Goal: Task Accomplishment & Management: Manage account settings

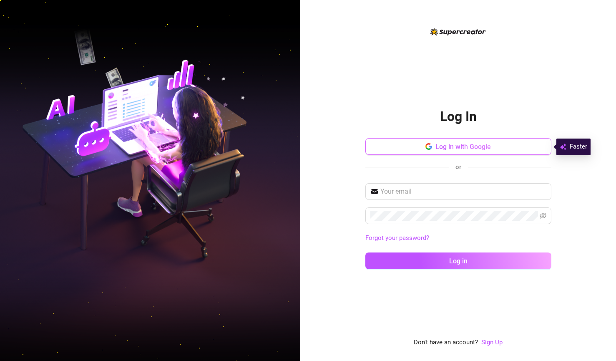
click at [426, 150] on span "button" at bounding box center [428, 147] width 7 height 8
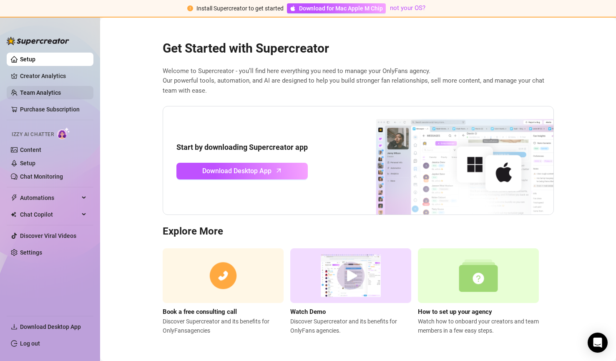
click at [60, 89] on link "Team Analytics" at bounding box center [40, 92] width 41 height 7
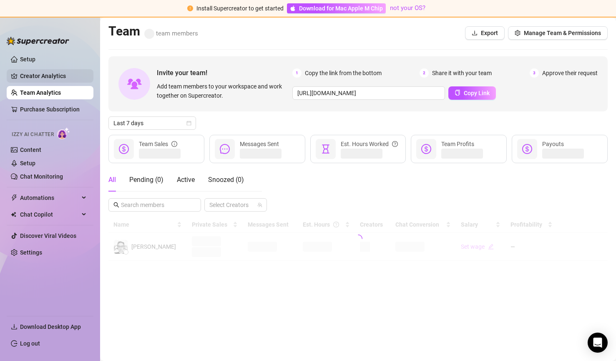
click at [61, 77] on link "Creator Analytics" at bounding box center [53, 75] width 67 height 13
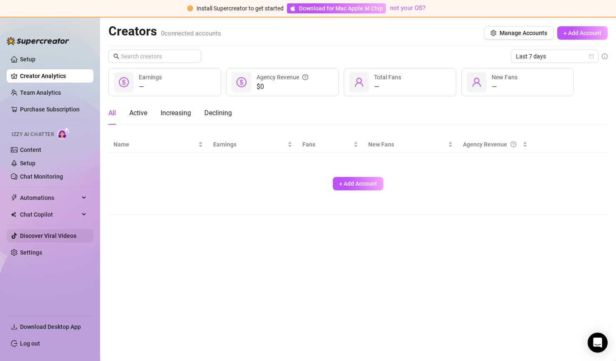
click at [60, 238] on link "Discover Viral Videos" at bounding box center [48, 235] width 56 height 7
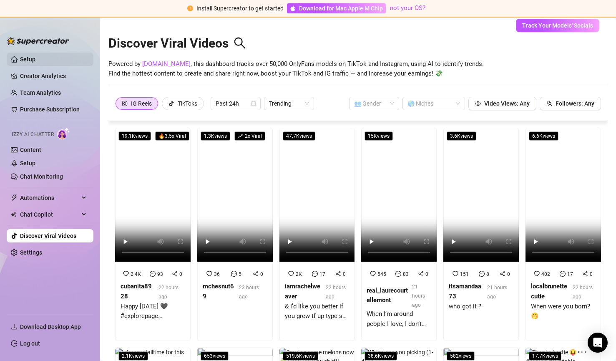
click at [35, 58] on link "Setup" at bounding box center [27, 59] width 15 height 7
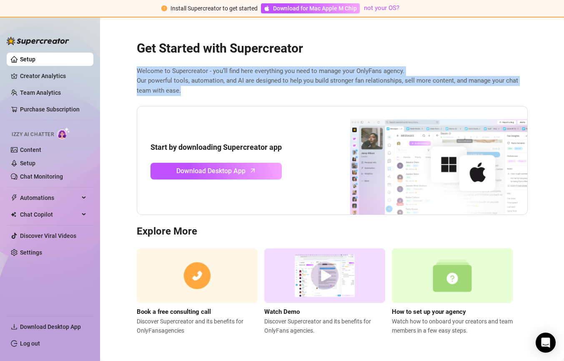
drag, startPoint x: 379, startPoint y: 44, endPoint x: 415, endPoint y: 91, distance: 59.5
click at [415, 91] on div "Get Started with Supercreator Welcome to Supercreator - you’ll find here everyt…" at bounding box center [332, 182] width 405 height 305
click at [415, 91] on span "Welcome to Supercreator - you’ll find here everything you need to manage your O…" at bounding box center [332, 81] width 391 height 30
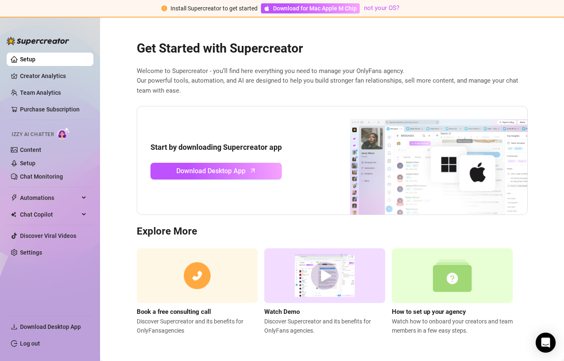
click at [35, 59] on link "Setup" at bounding box center [27, 59] width 15 height 7
click at [61, 75] on link "Creator Analytics" at bounding box center [53, 75] width 67 height 13
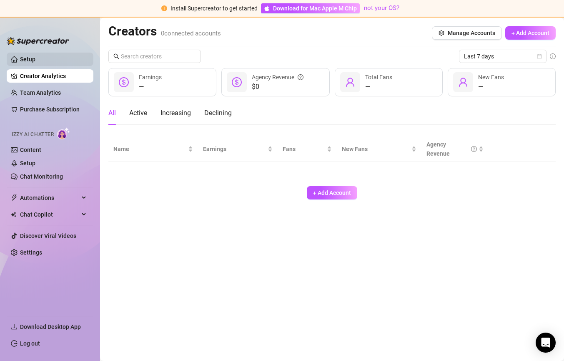
click at [35, 63] on link "Setup" at bounding box center [27, 59] width 15 height 7
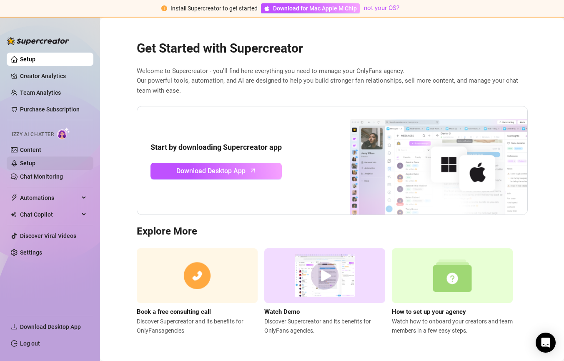
click at [35, 163] on link "Setup" at bounding box center [27, 163] width 15 height 7
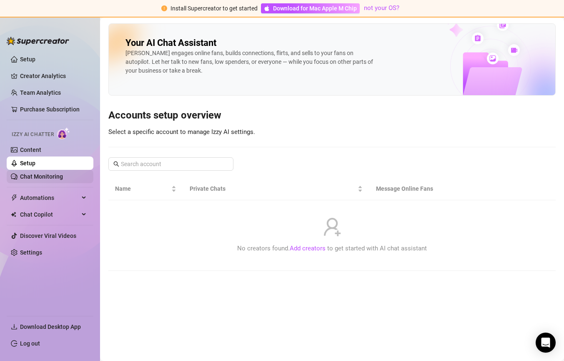
click at [52, 176] on link "Chat Monitoring" at bounding box center [41, 176] width 43 height 7
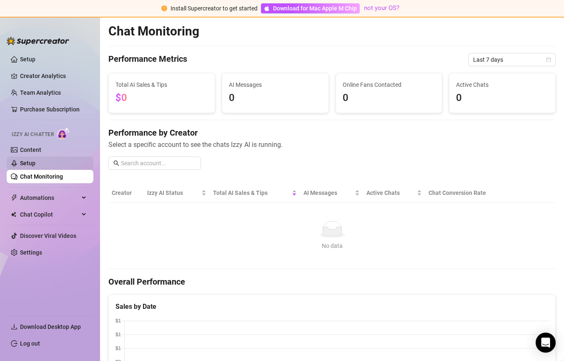
click at [35, 166] on link "Setup" at bounding box center [27, 163] width 15 height 7
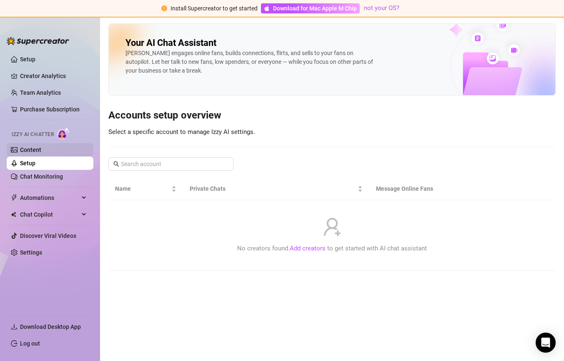
click at [41, 148] on link "Content" at bounding box center [30, 149] width 21 height 7
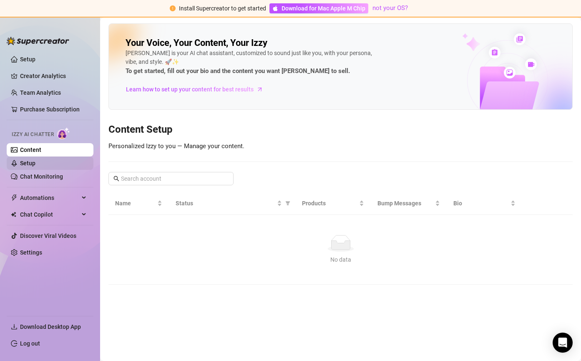
click at [35, 162] on link "Setup" at bounding box center [27, 163] width 15 height 7
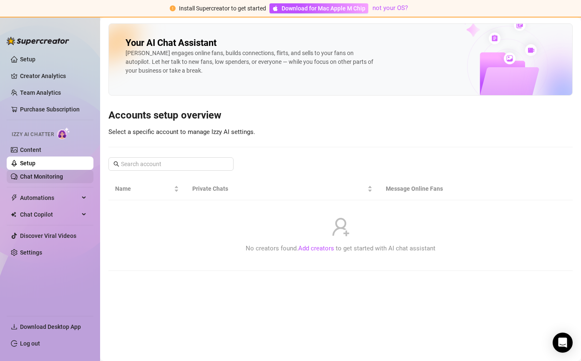
click at [63, 174] on link "Chat Monitoring" at bounding box center [41, 176] width 43 height 7
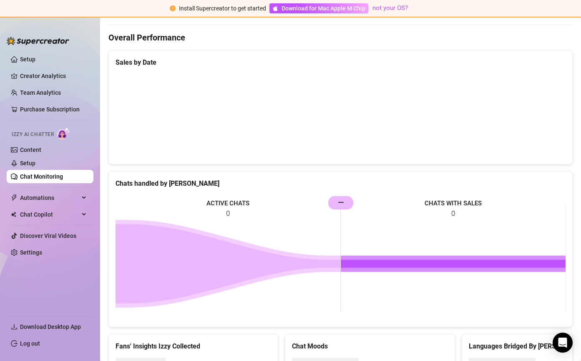
scroll to position [286, 0]
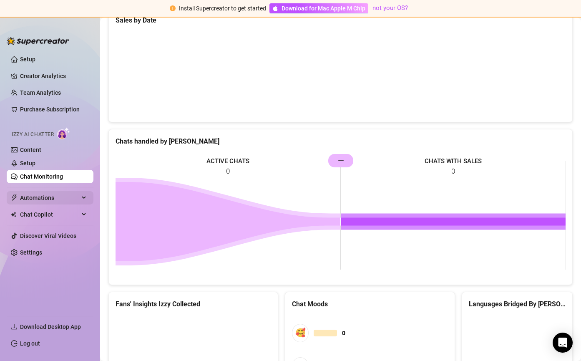
click at [80, 198] on div "Automations" at bounding box center [50, 197] width 87 height 13
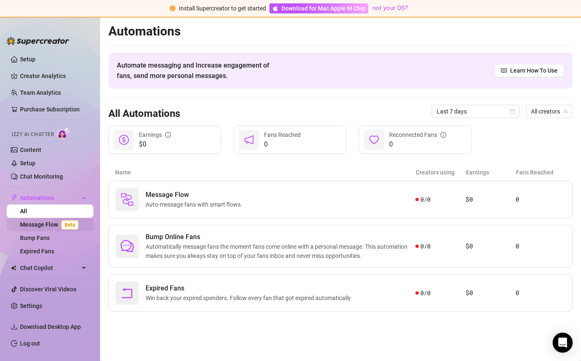
click at [43, 226] on link "Message Flow Beta" at bounding box center [51, 224] width 62 height 7
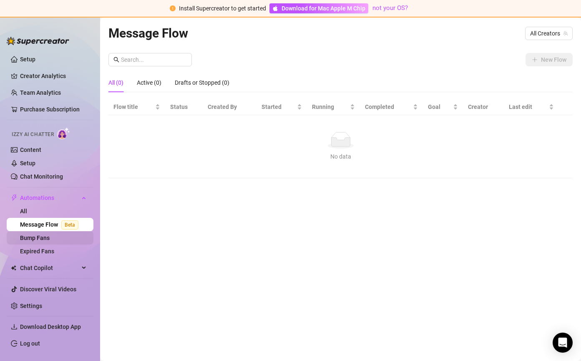
click at [38, 241] on link "Bump Fans" at bounding box center [35, 237] width 30 height 7
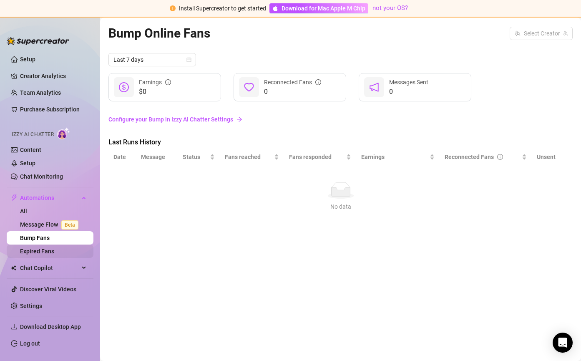
click at [53, 252] on link "Expired Fans" at bounding box center [37, 251] width 34 height 7
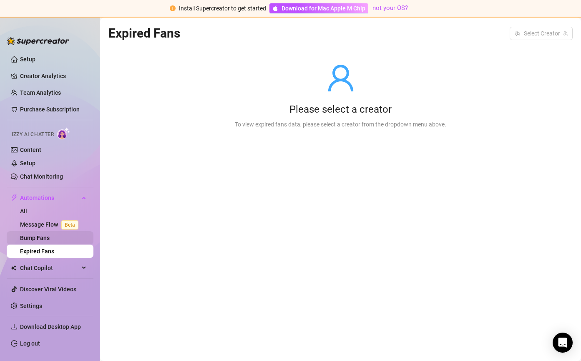
click at [50, 239] on link "Bump Fans" at bounding box center [35, 237] width 30 height 7
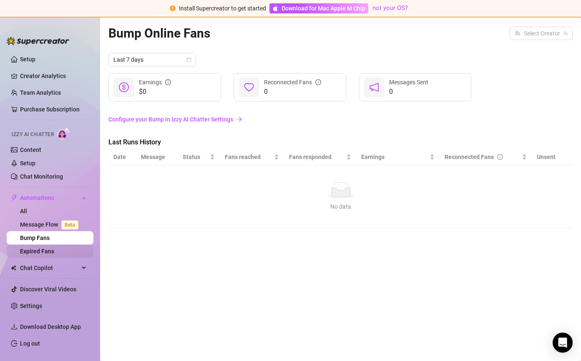
click at [54, 249] on link "Expired Fans" at bounding box center [37, 251] width 34 height 7
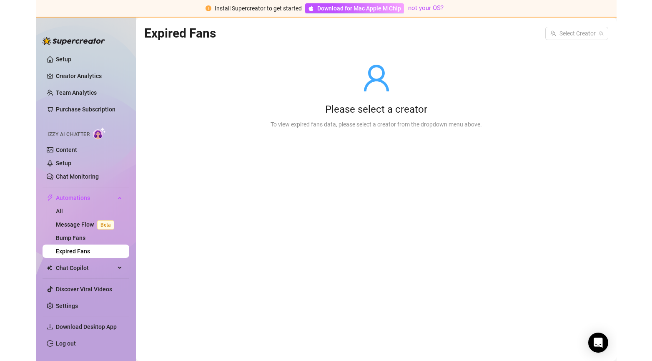
scroll to position [4, 0]
